Goal: Check status: Check status

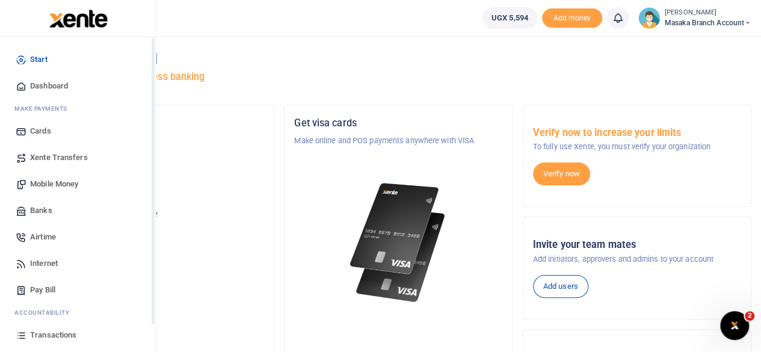
scroll to position [77, 0]
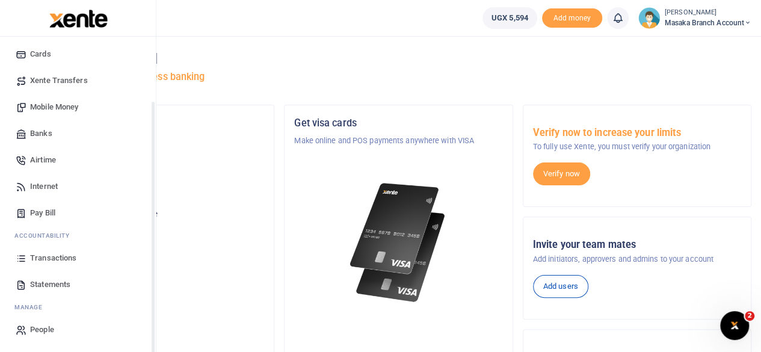
click at [152, 337] on div "Start Dashboard M ake Payments Cards Xente Transfers Mobile Money Banks Airtime…" at bounding box center [78, 156] width 156 height 393
click at [42, 280] on span "Statements" at bounding box center [50, 285] width 40 height 12
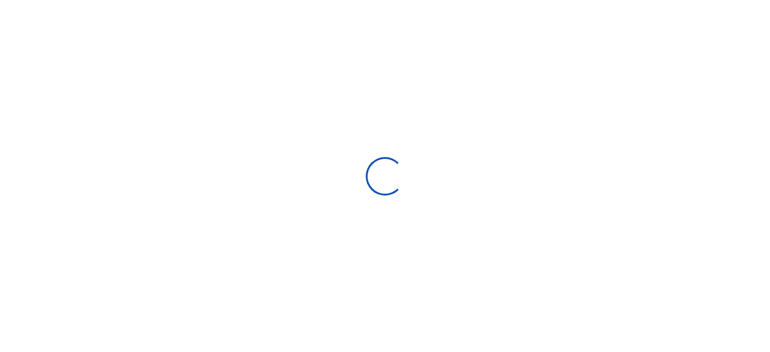
select select "ALL"
type input "[DATE] - [DATE]"
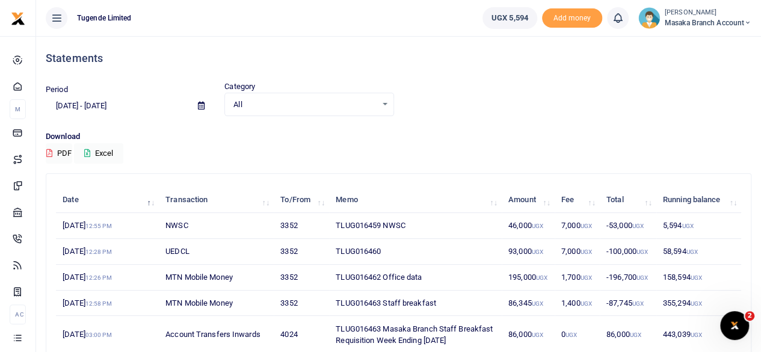
scroll to position [221, 0]
